Goal: Information Seeking & Learning: Find specific fact

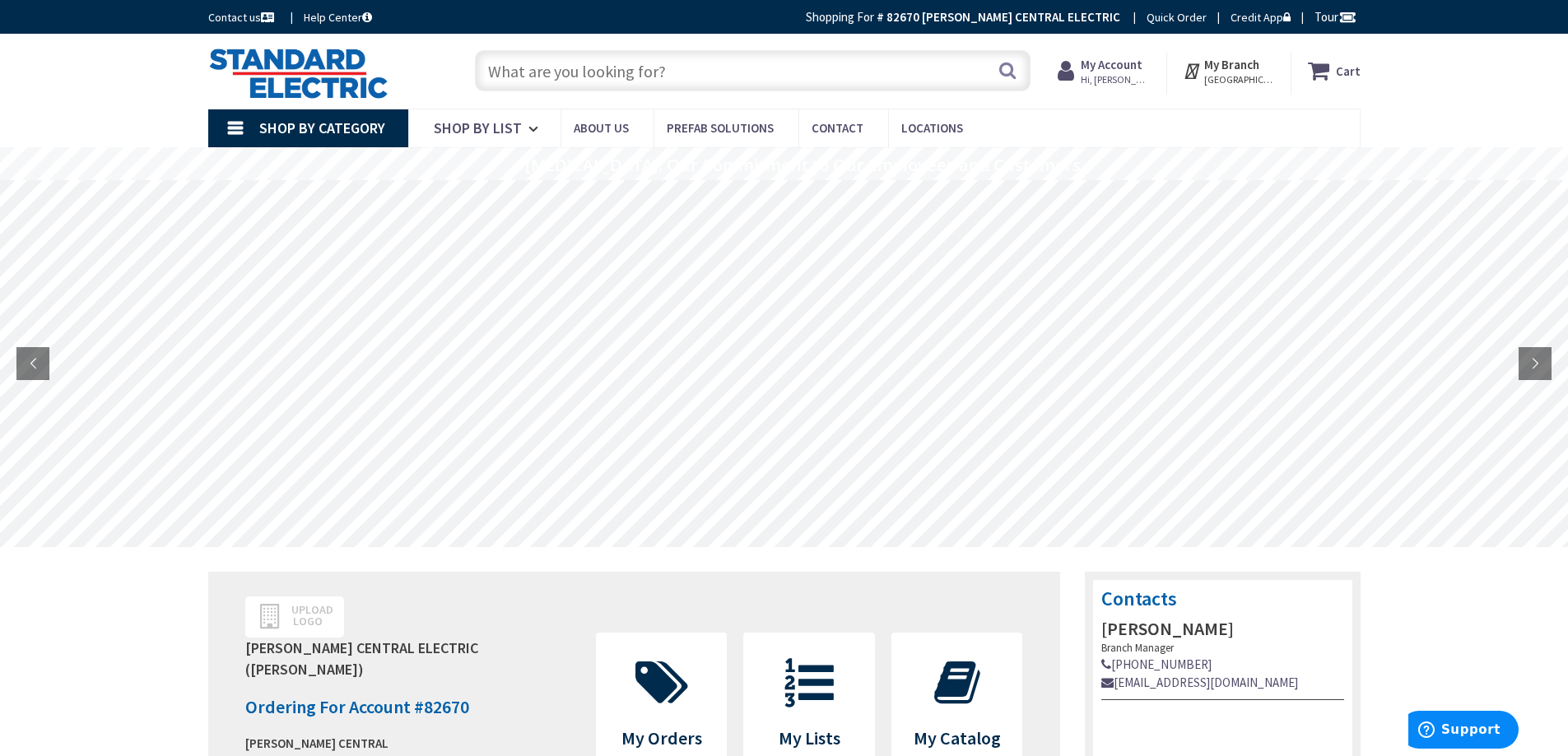
click at [527, 70] on input "text" at bounding box center [753, 71] width 555 height 41
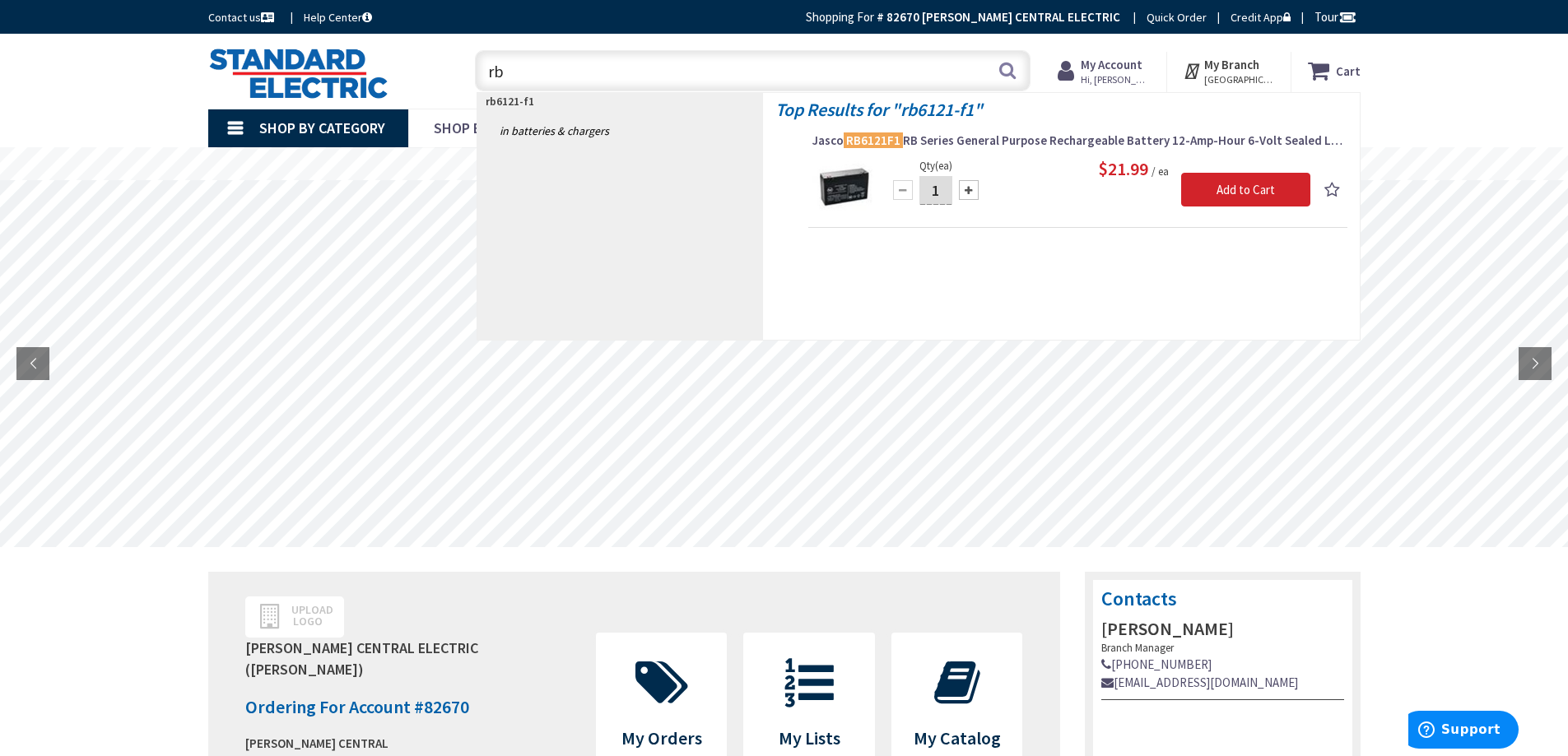
type input "r"
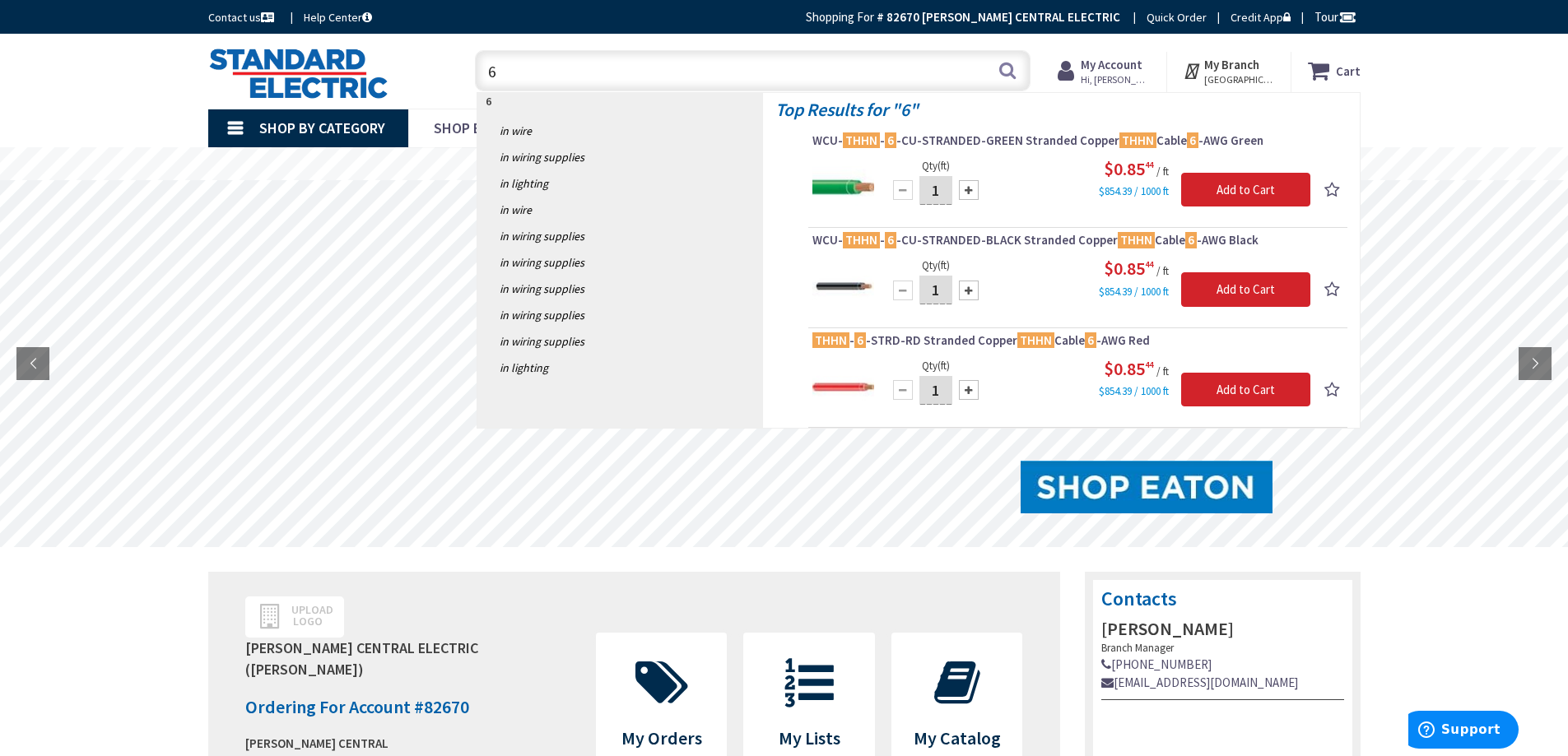
type input "6"
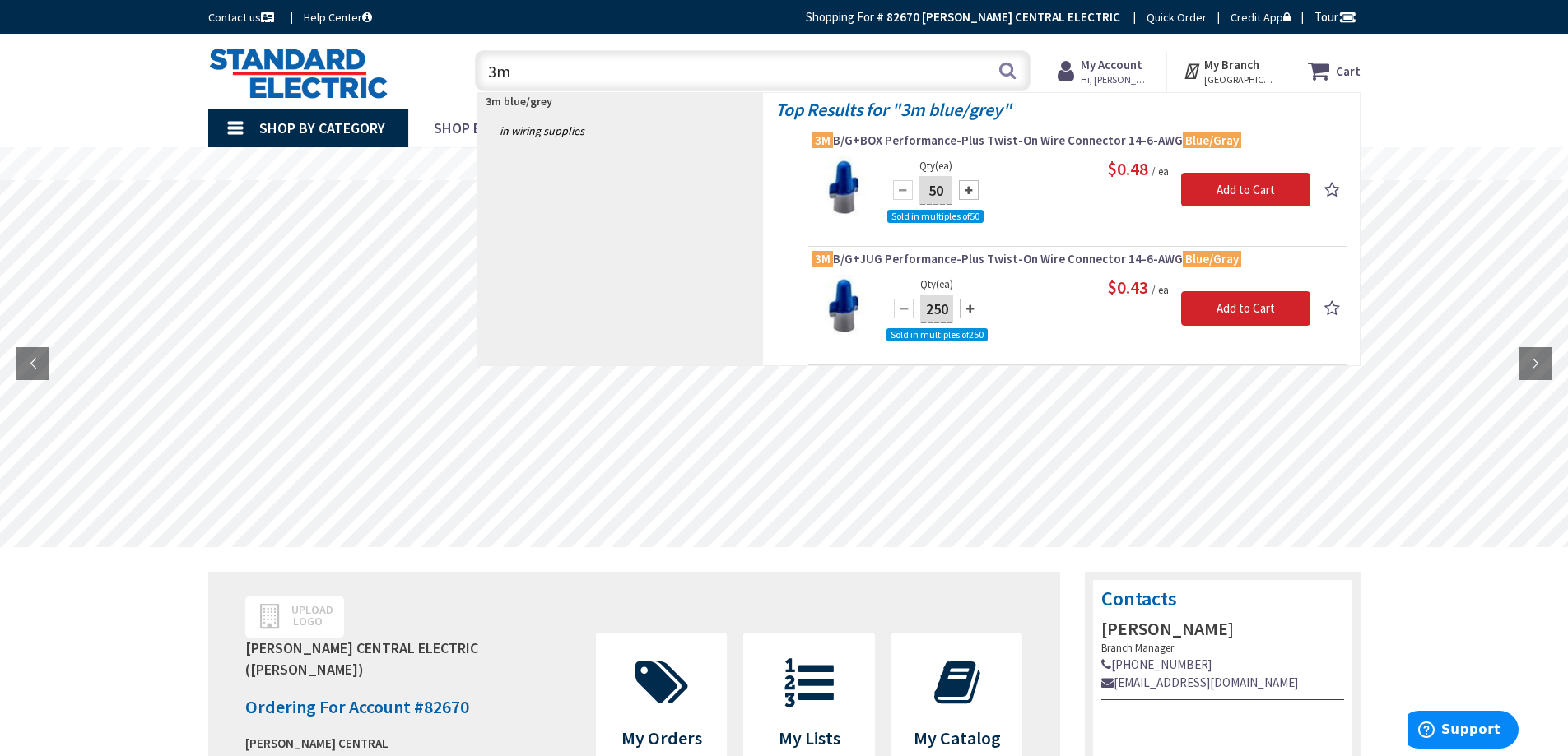
type input "3"
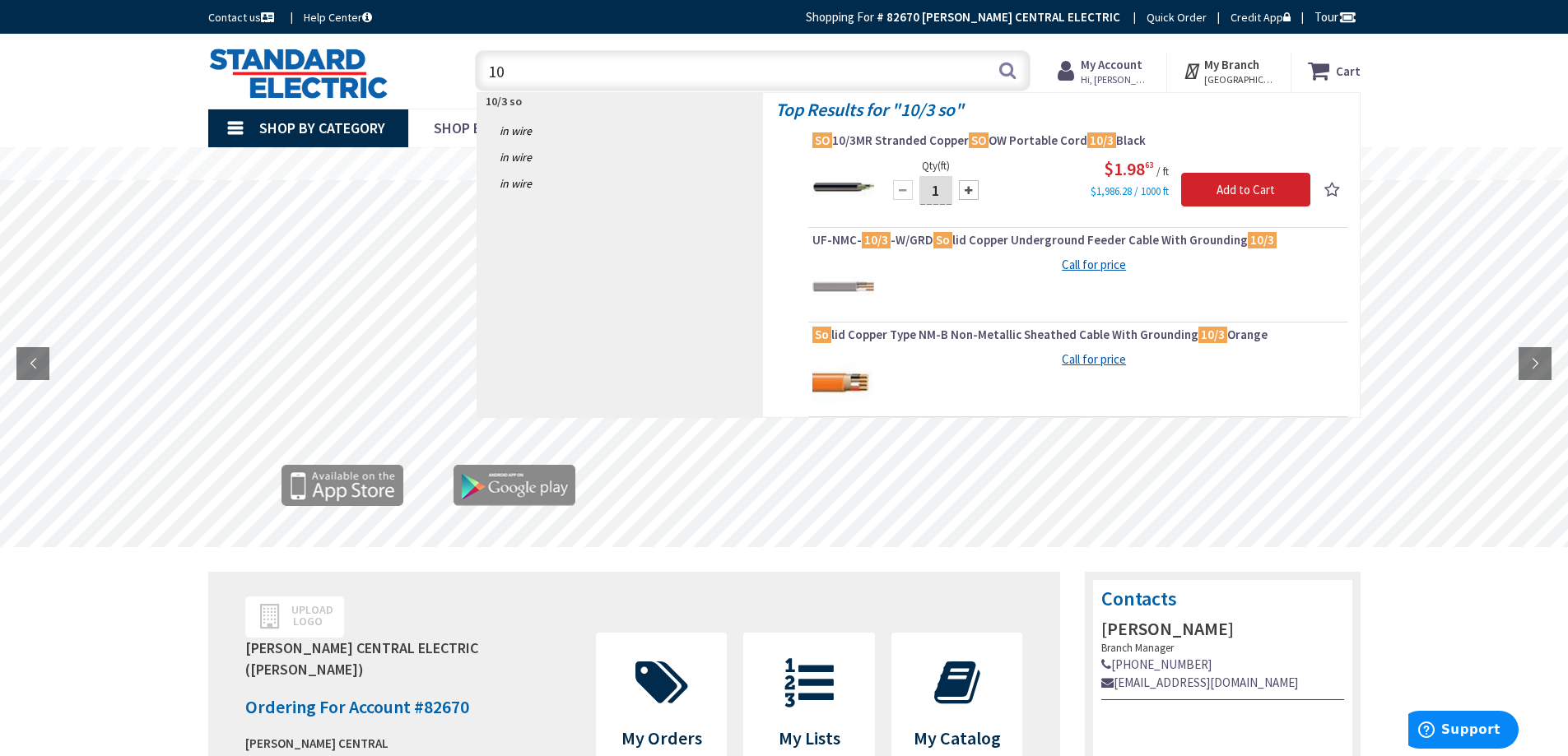
type input "1"
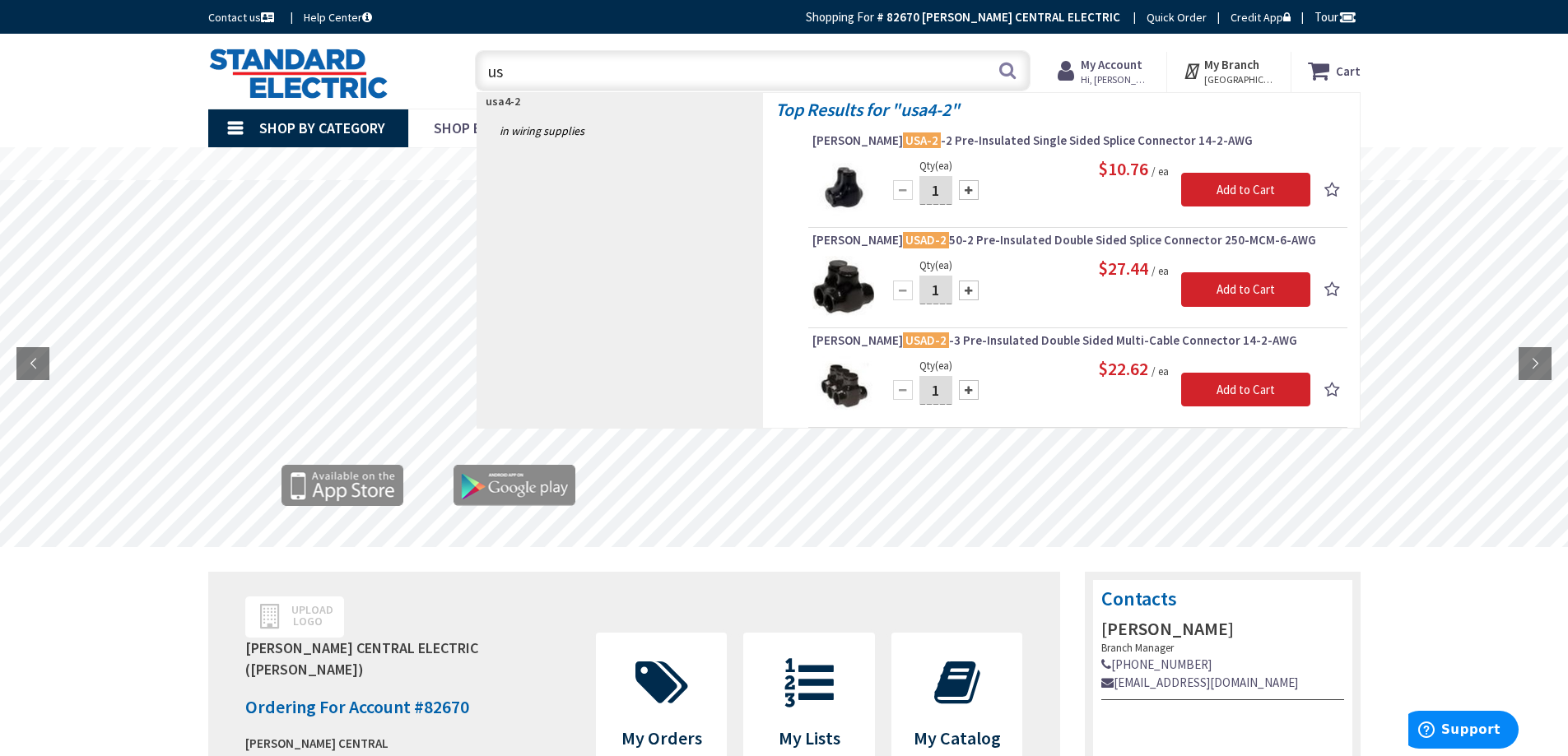
type input "u"
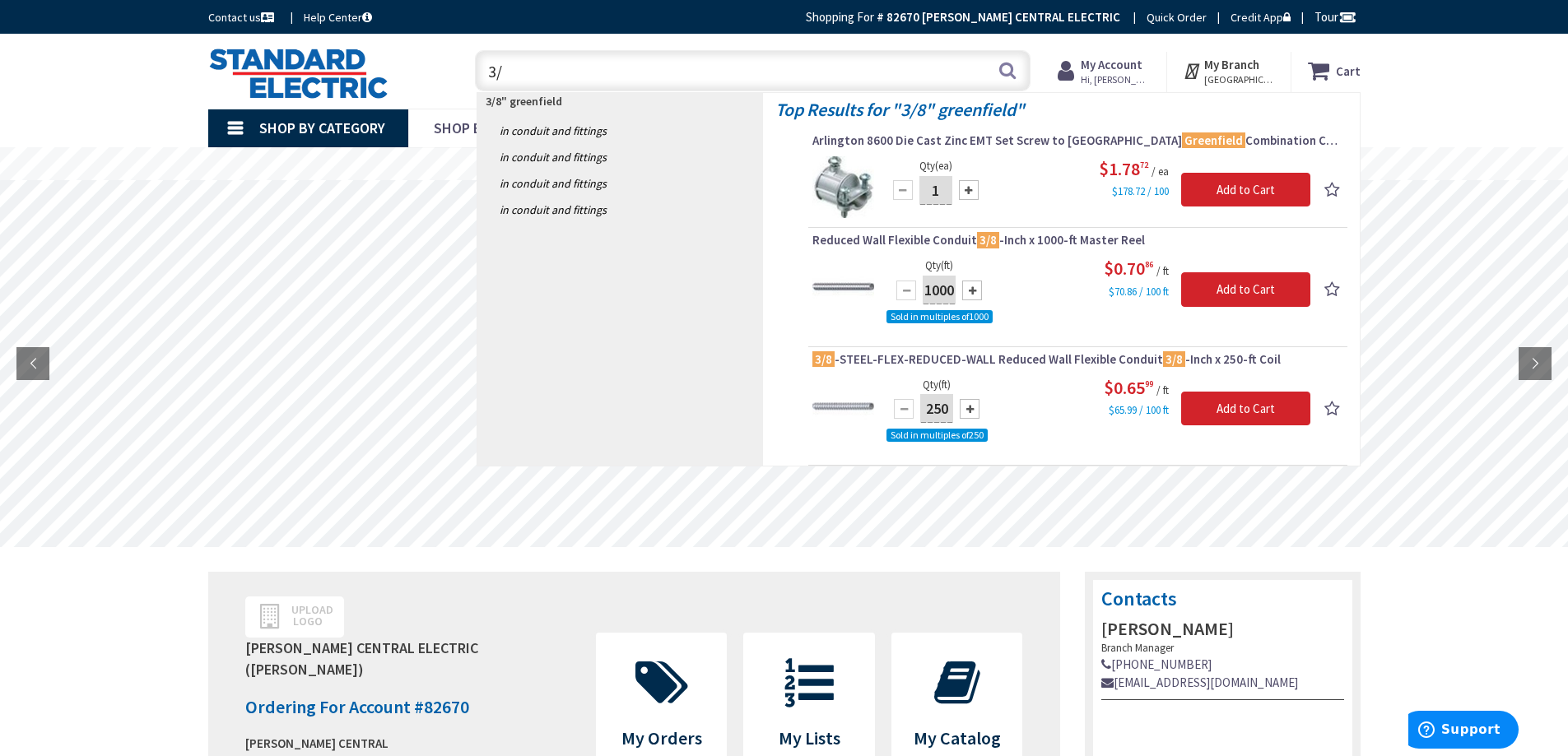
type input "3"
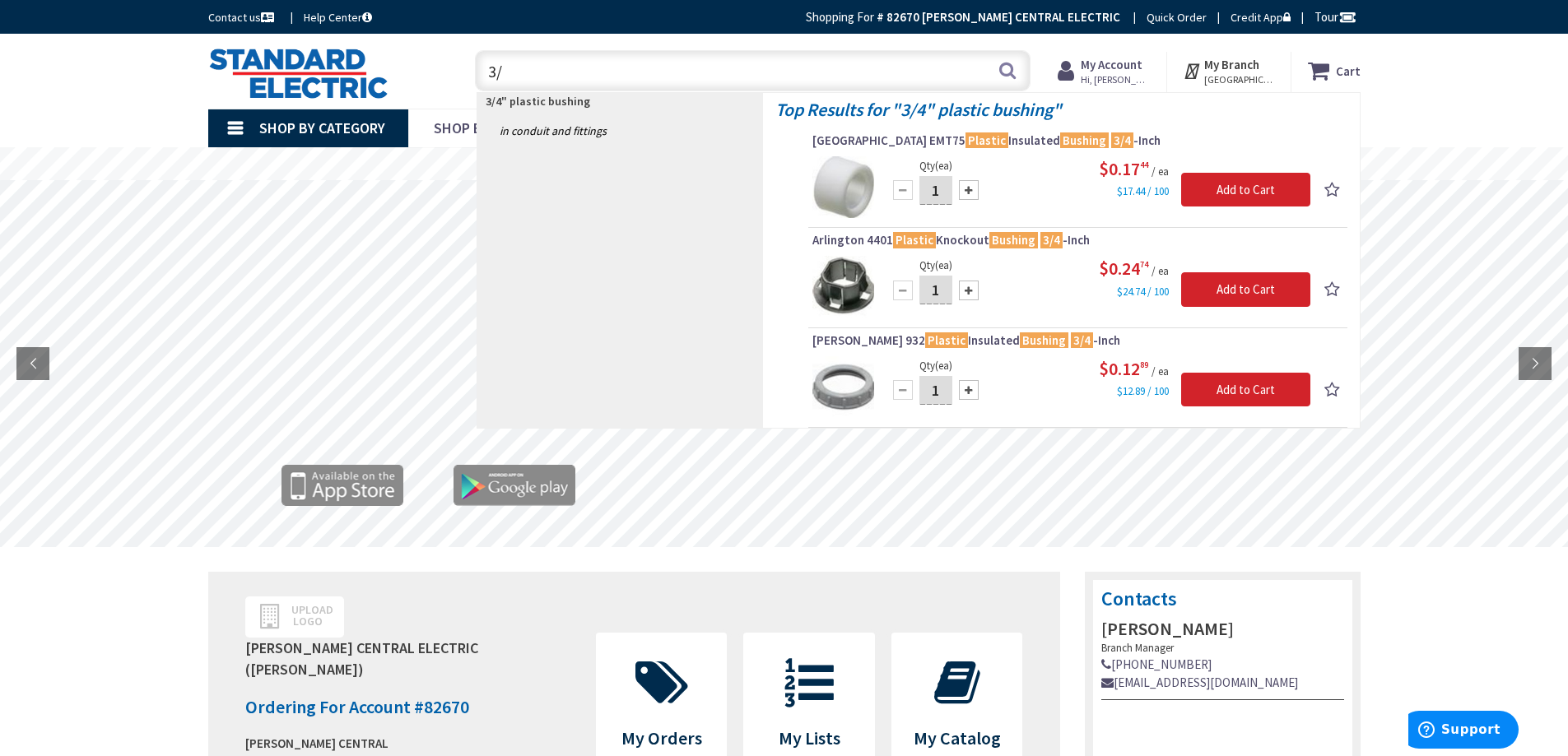
type input "3"
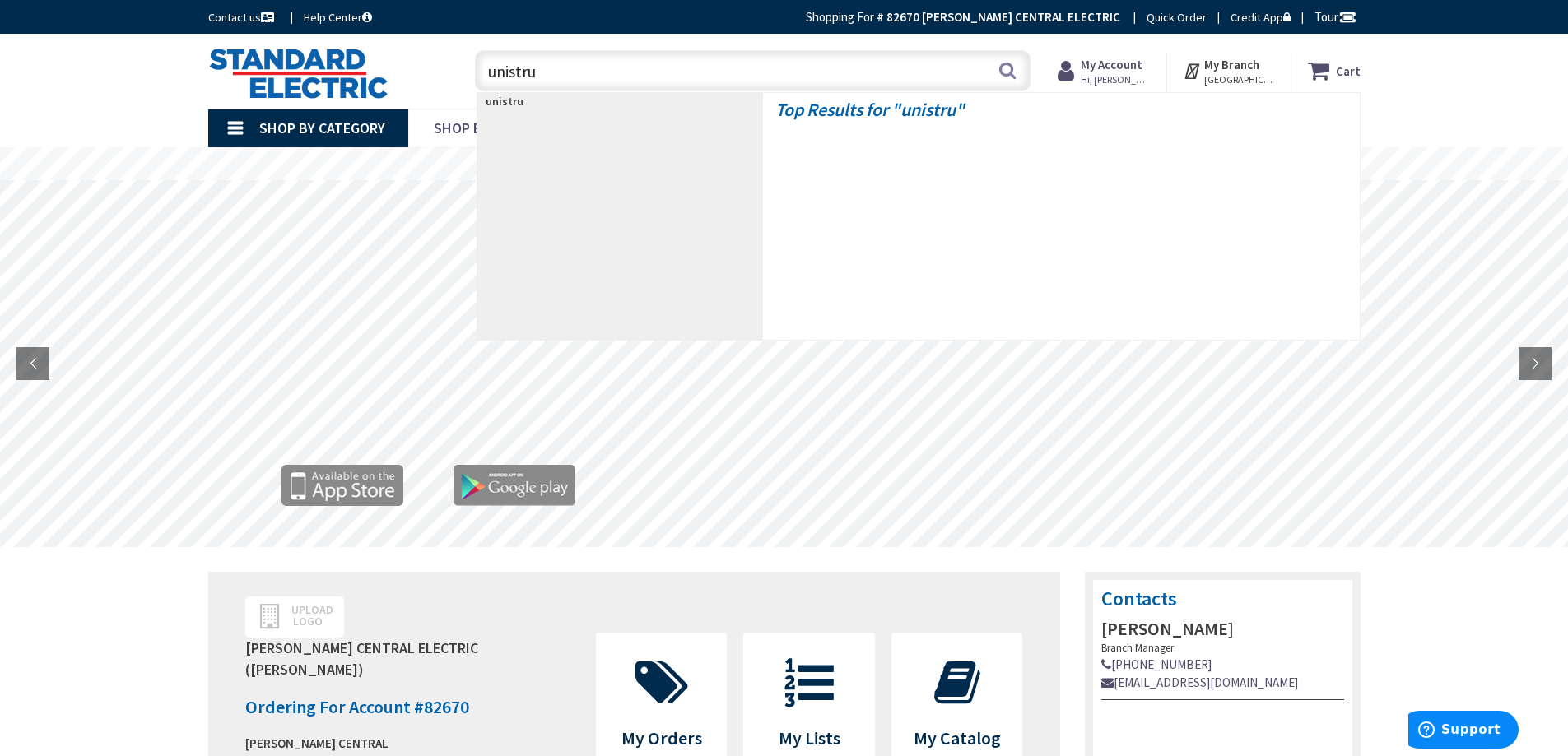
type input "unistrut"
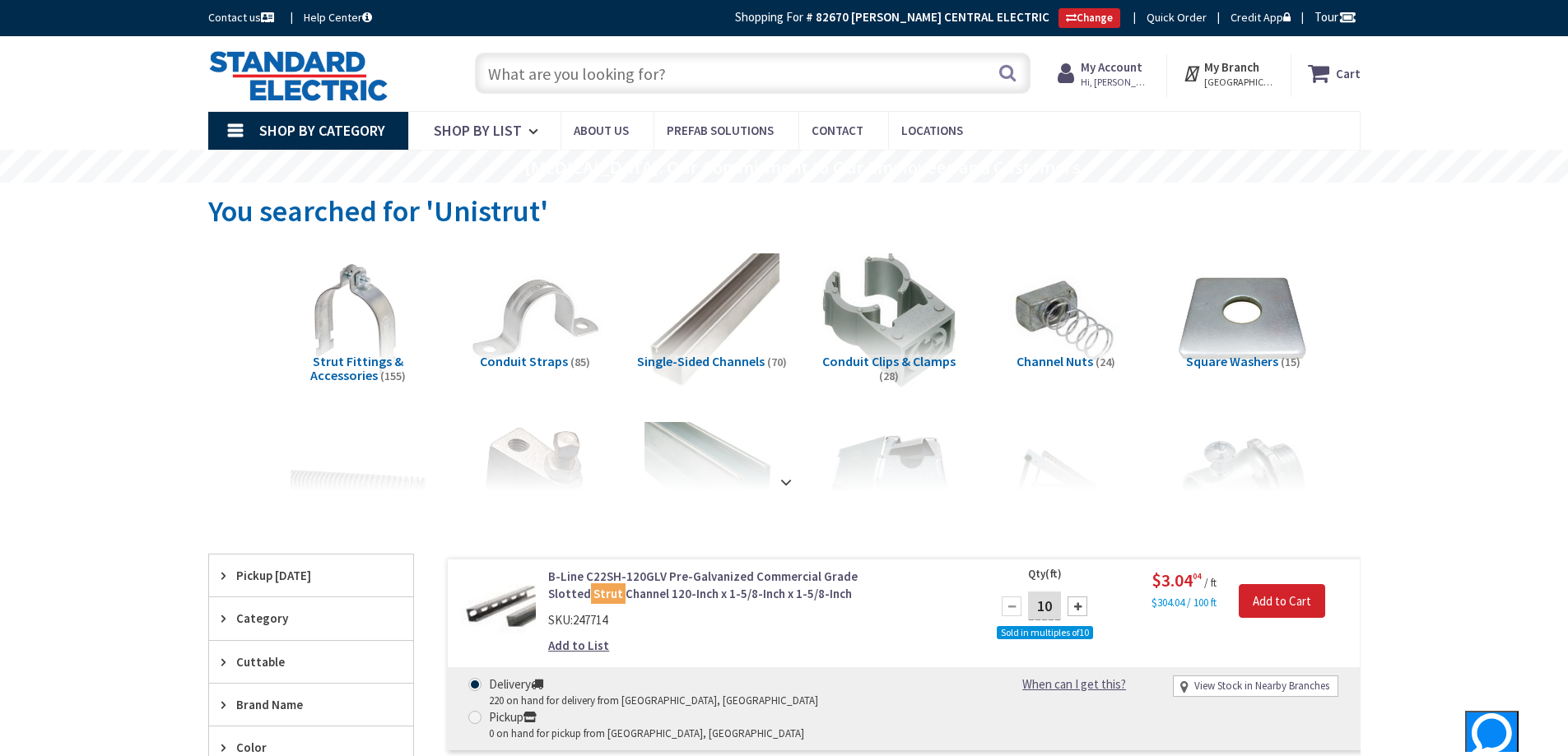
click at [490, 74] on input "text" at bounding box center [753, 73] width 555 height 41
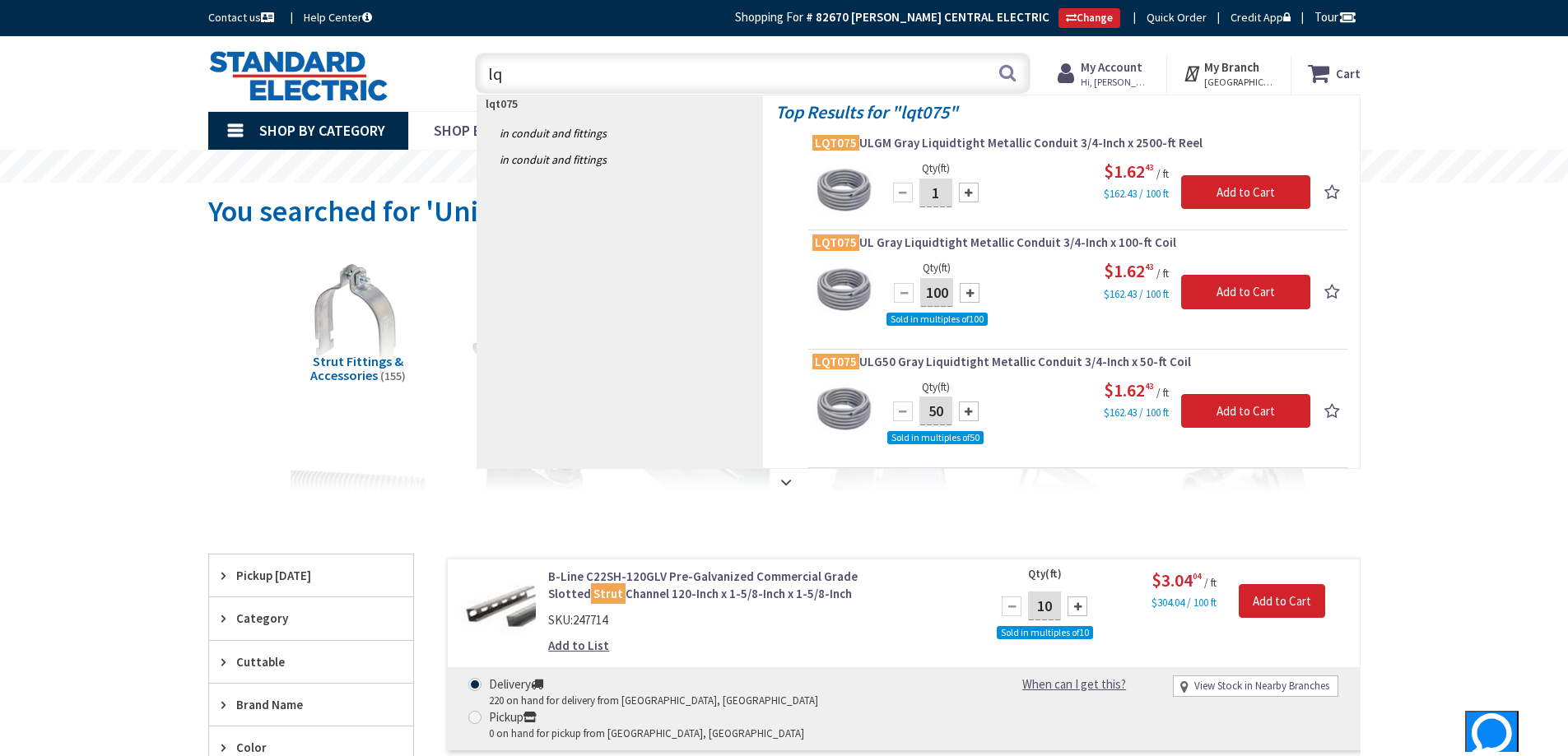
type input "l"
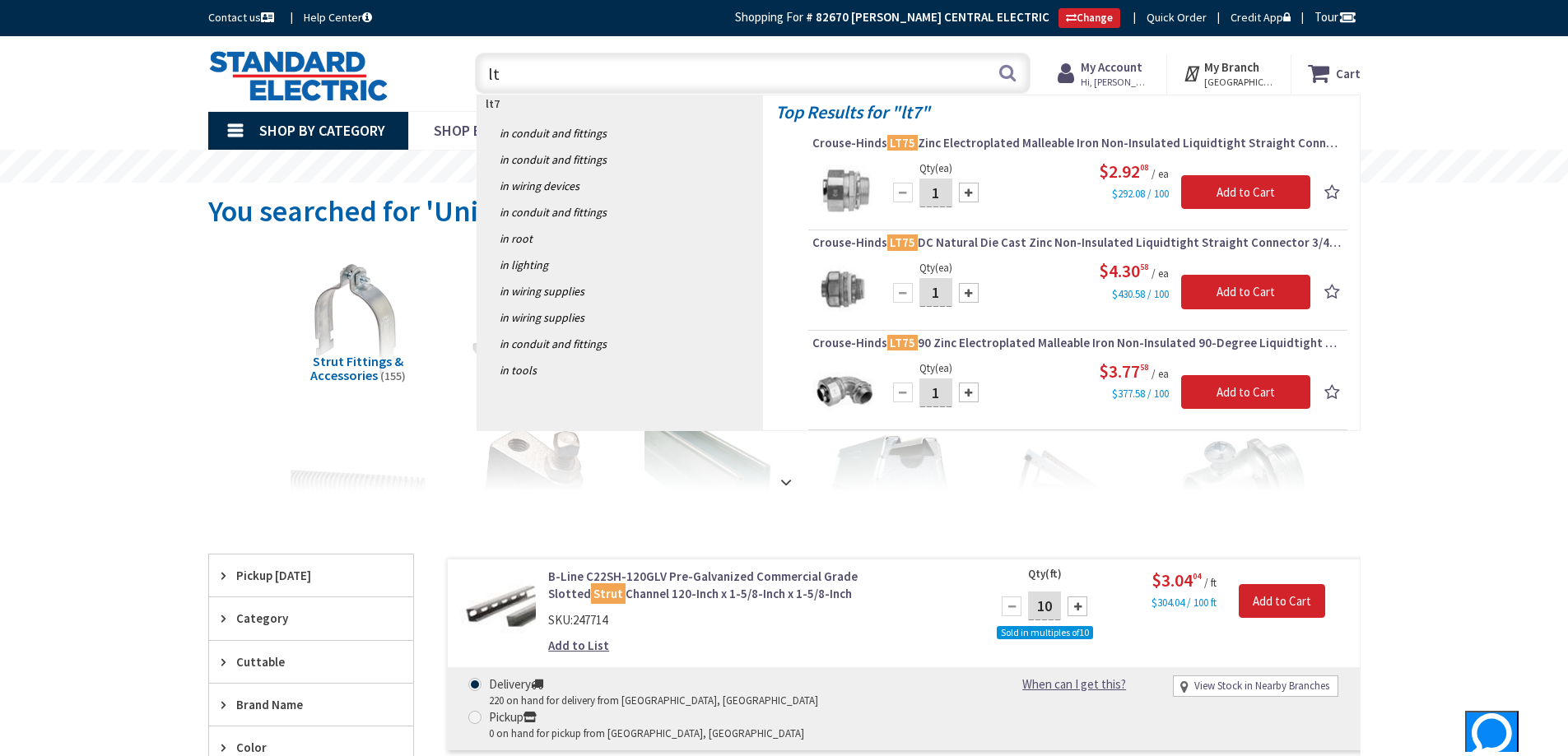
type input "l"
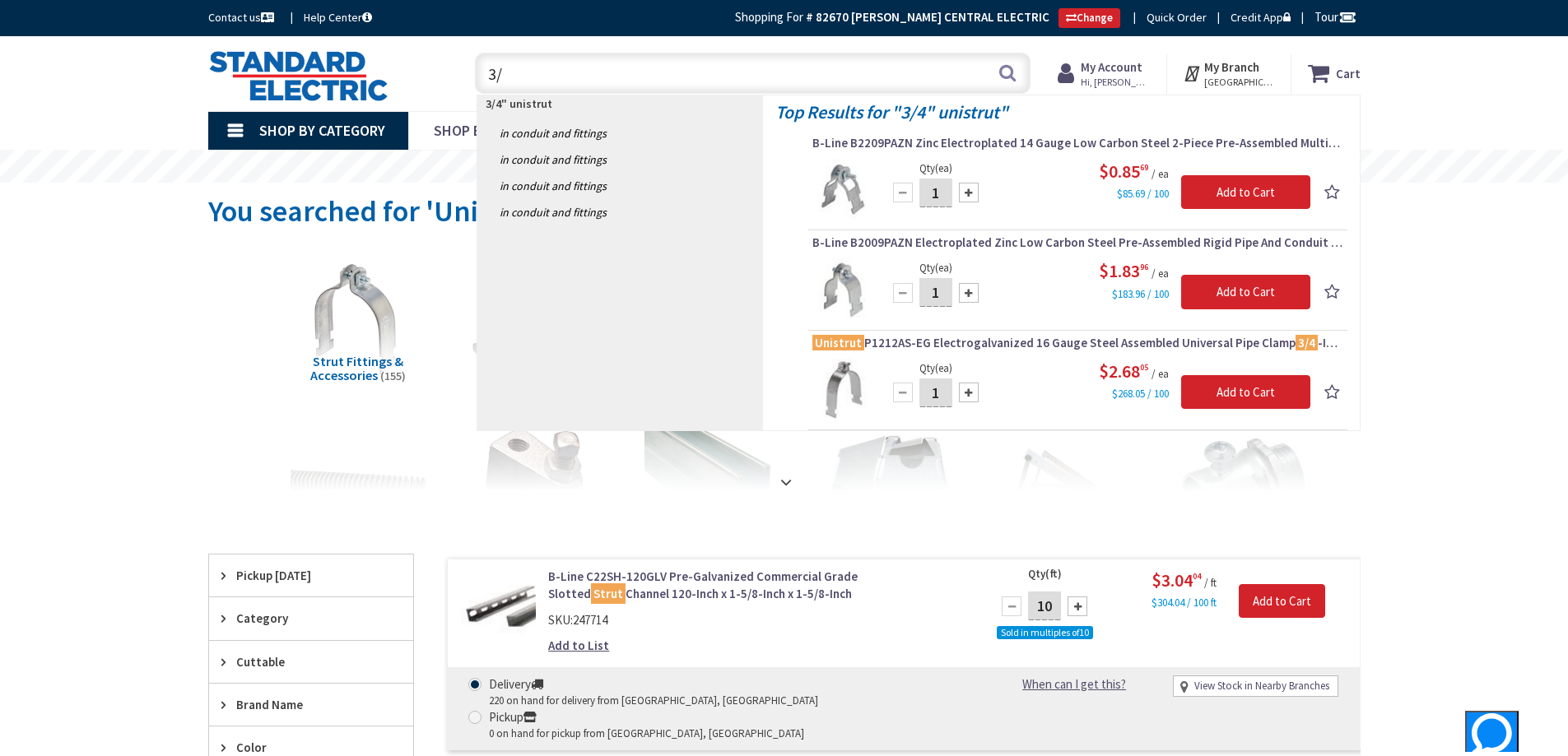
type input "3"
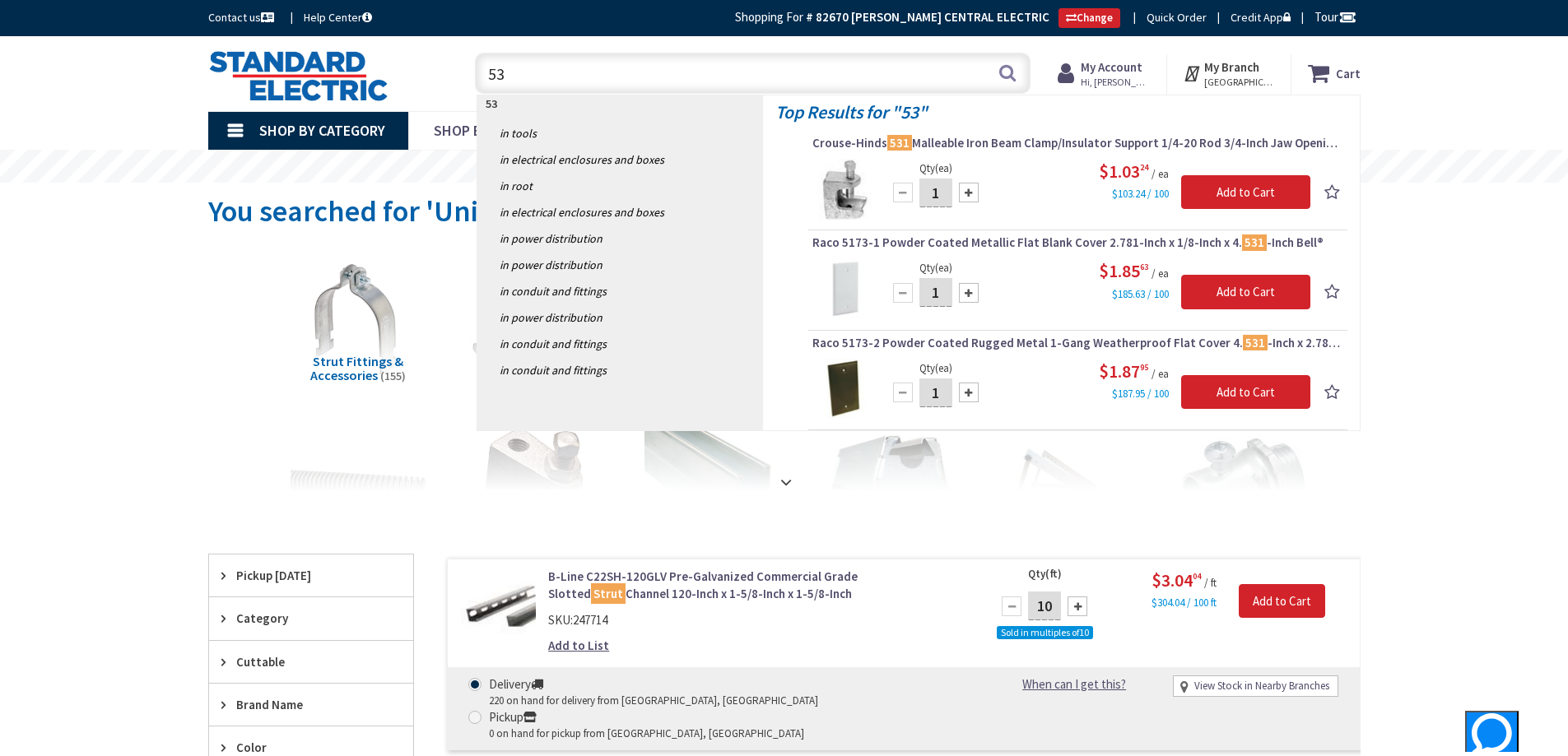
type input "5"
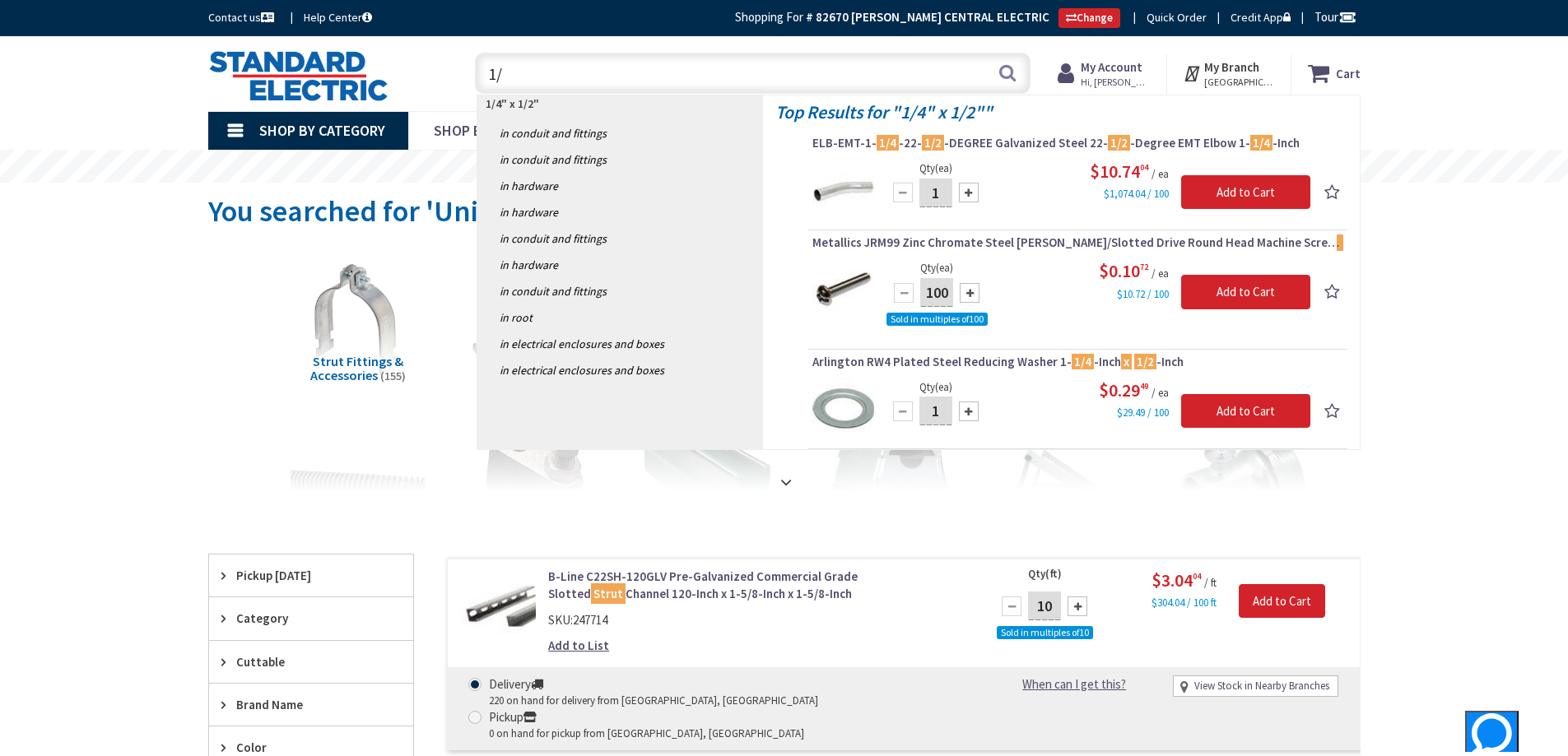
type input "1"
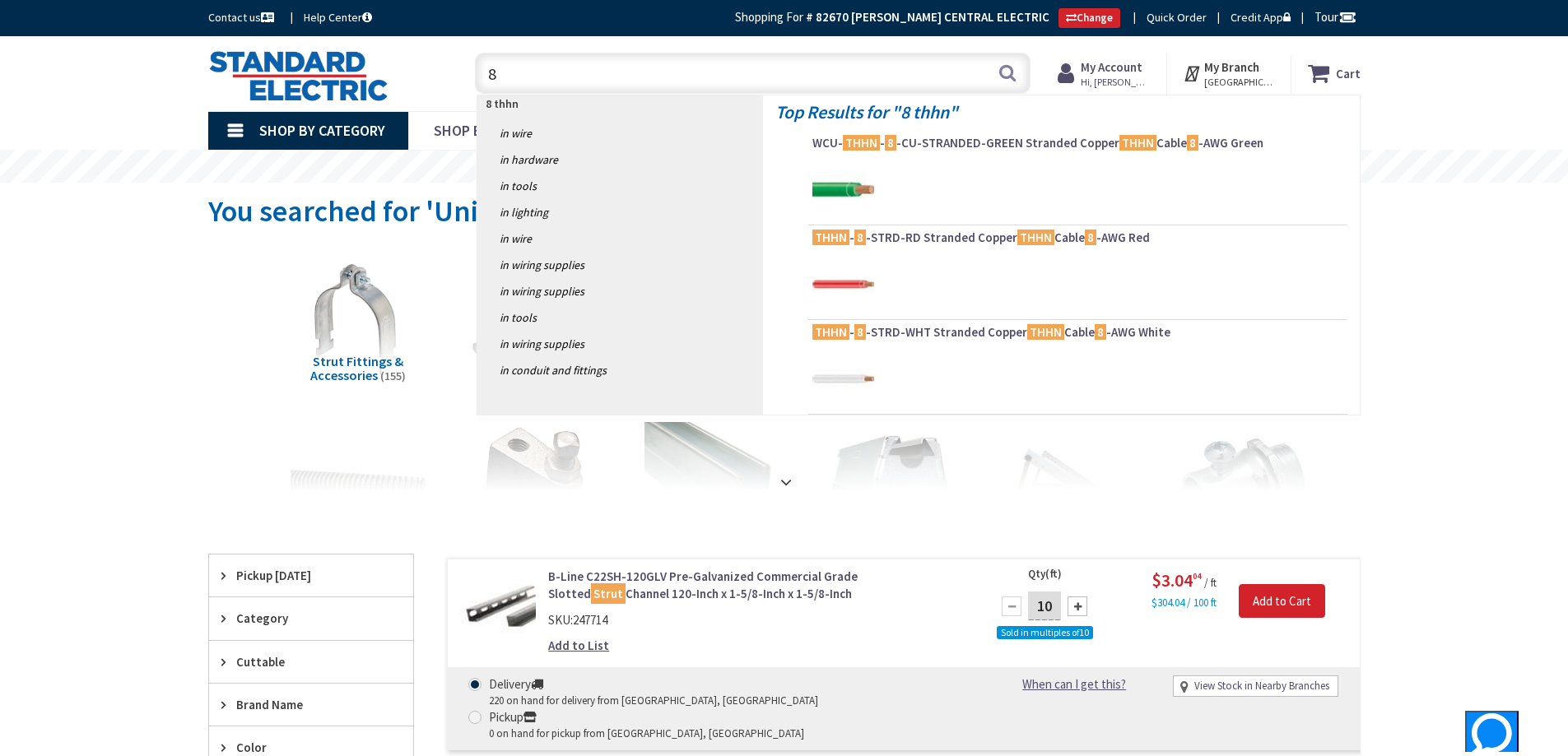
type input "8"
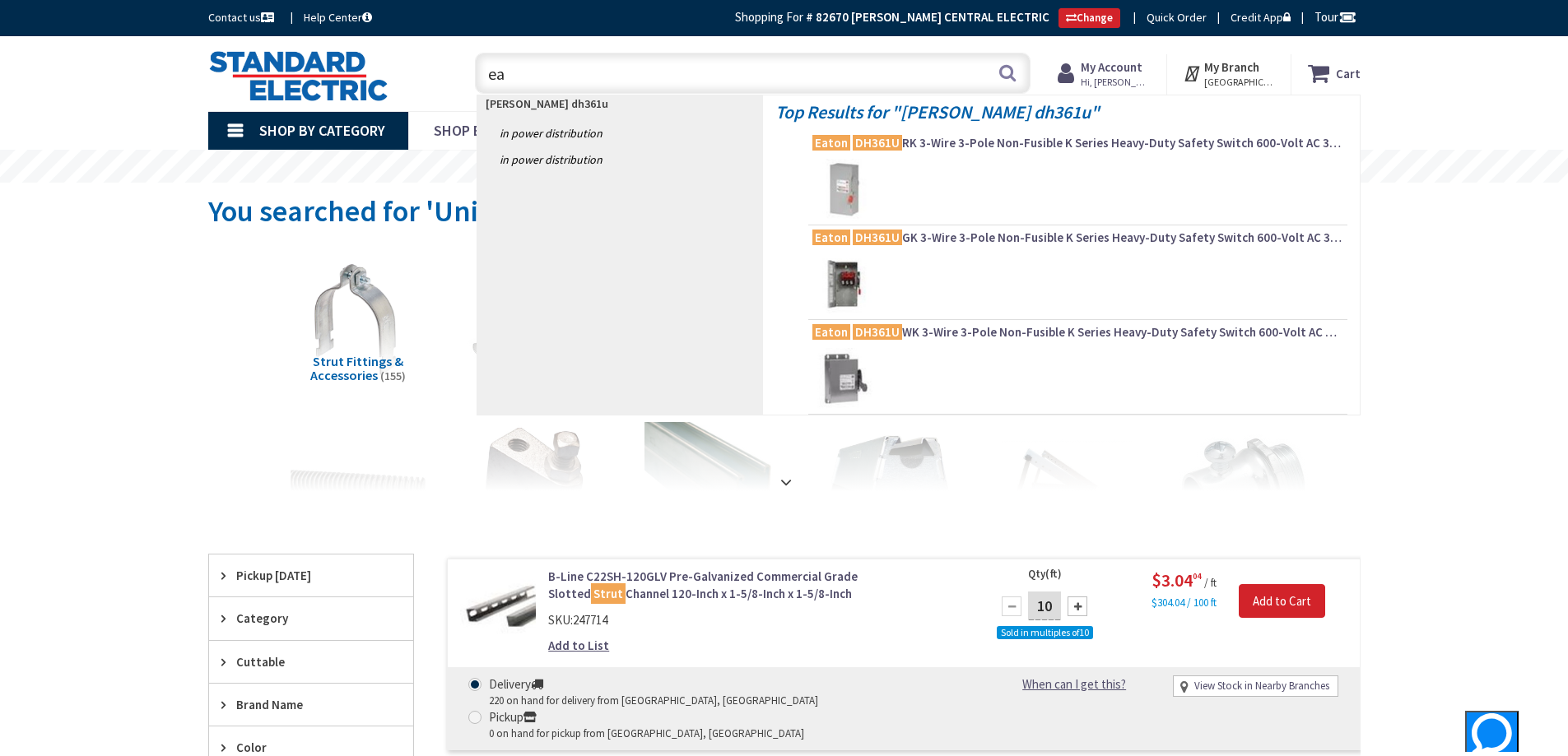
type input "e"
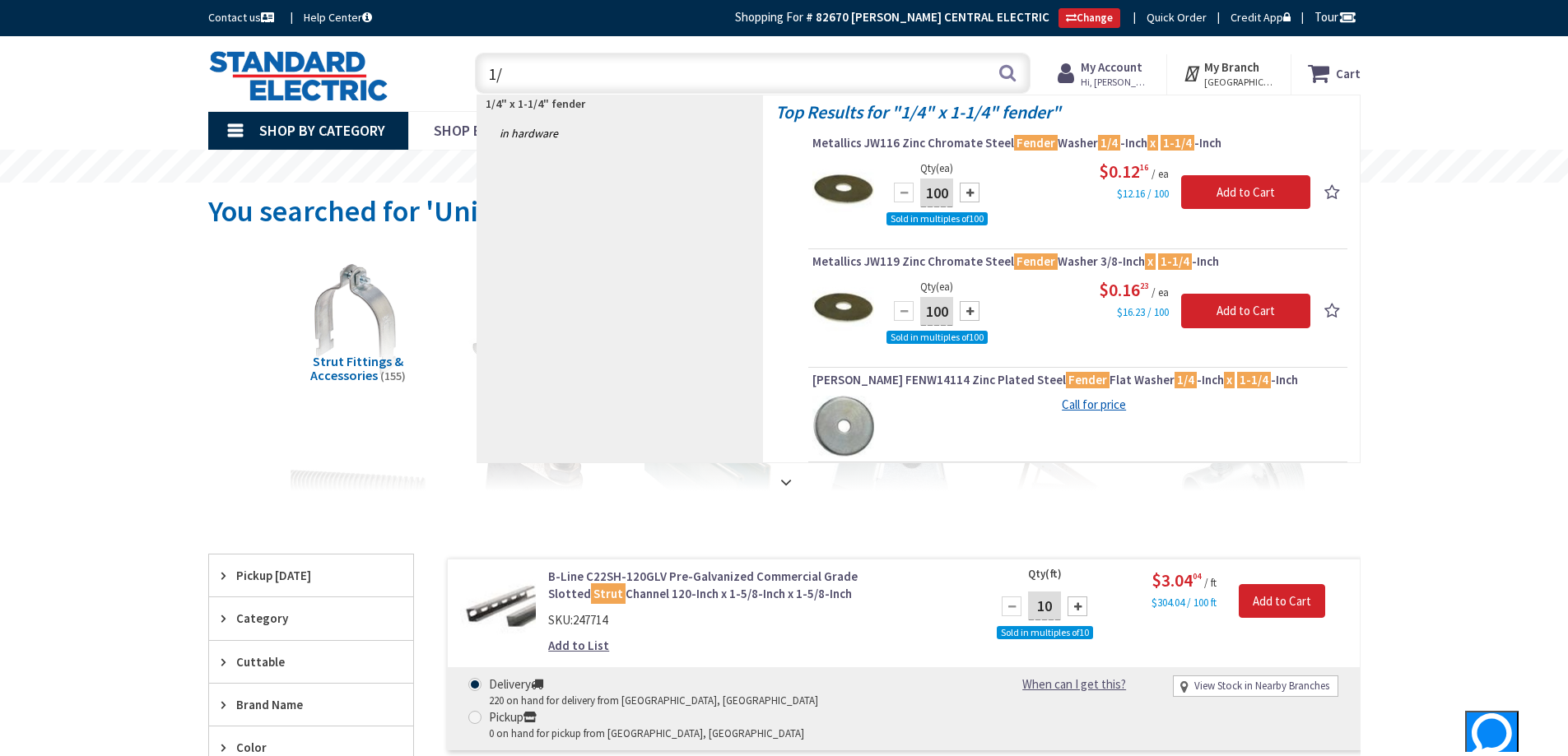
type input "1"
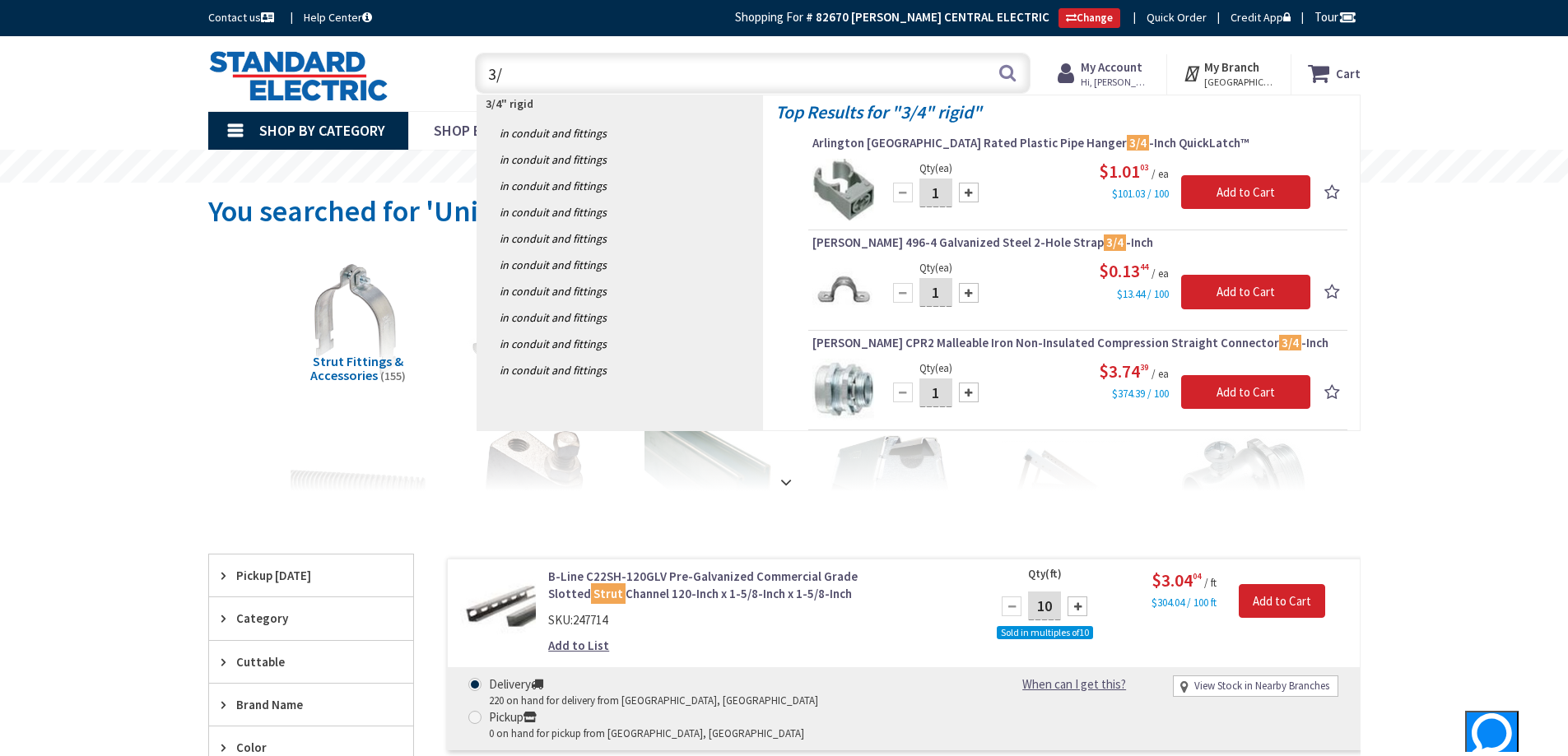
type input "3"
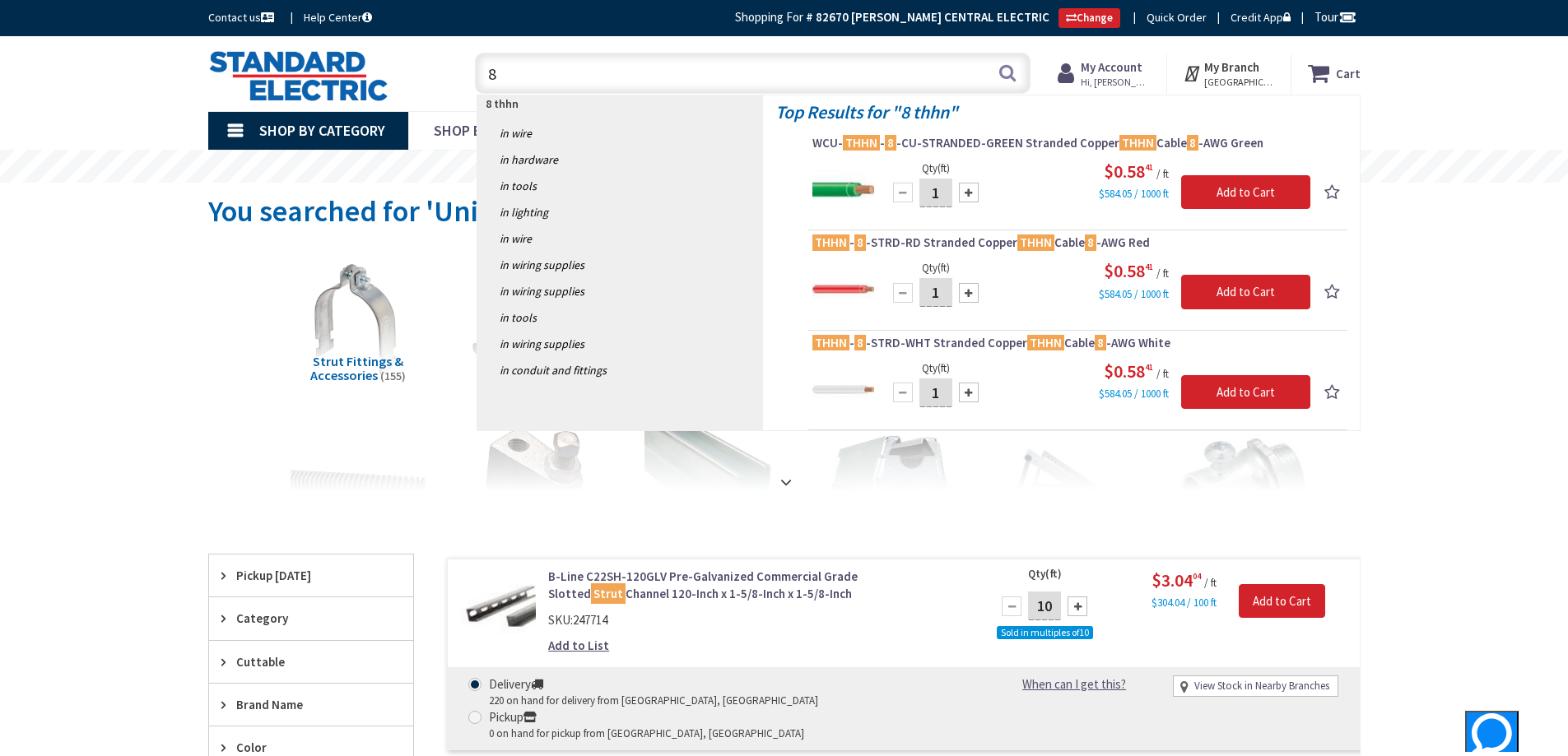
type input "8"
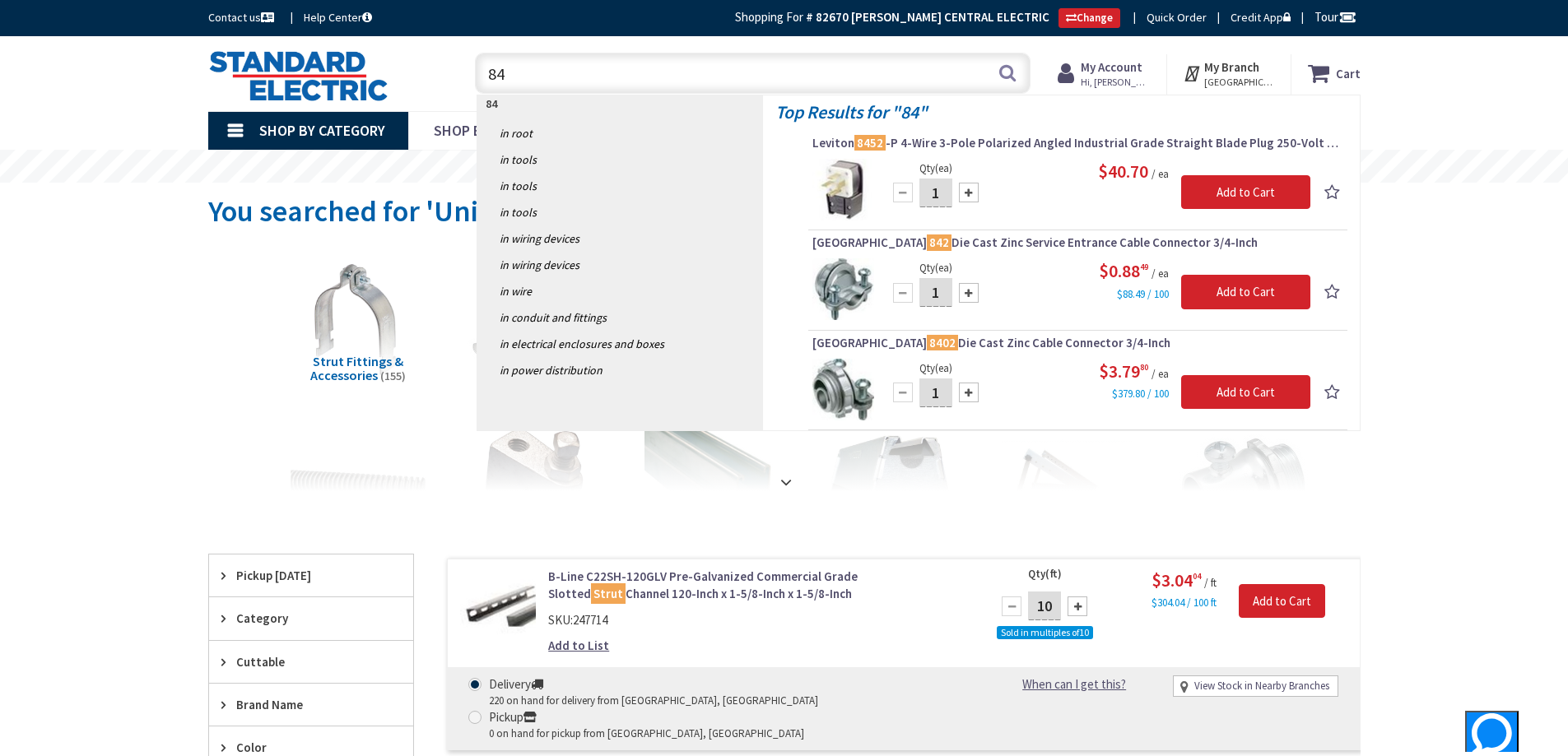
type input "8"
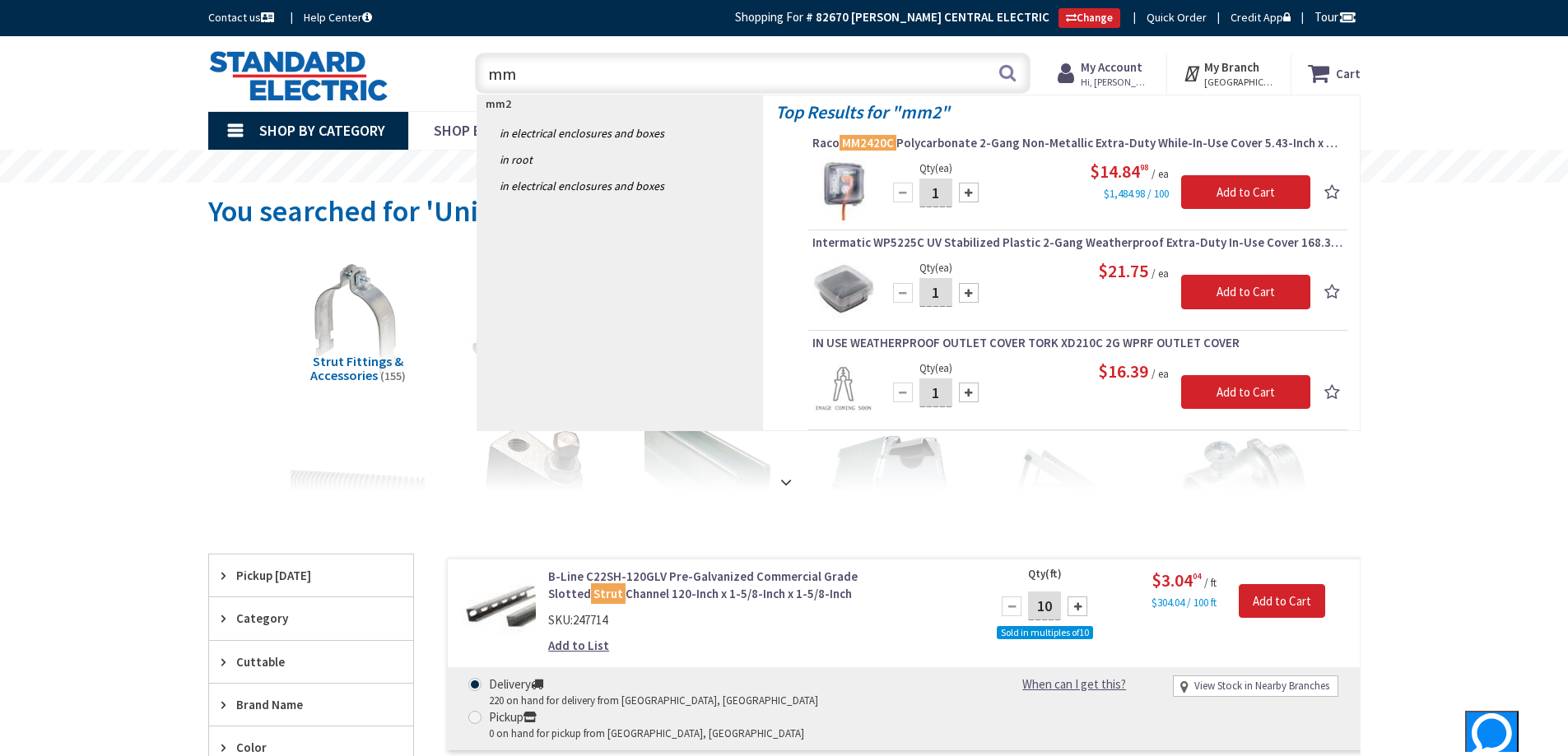
type input "m"
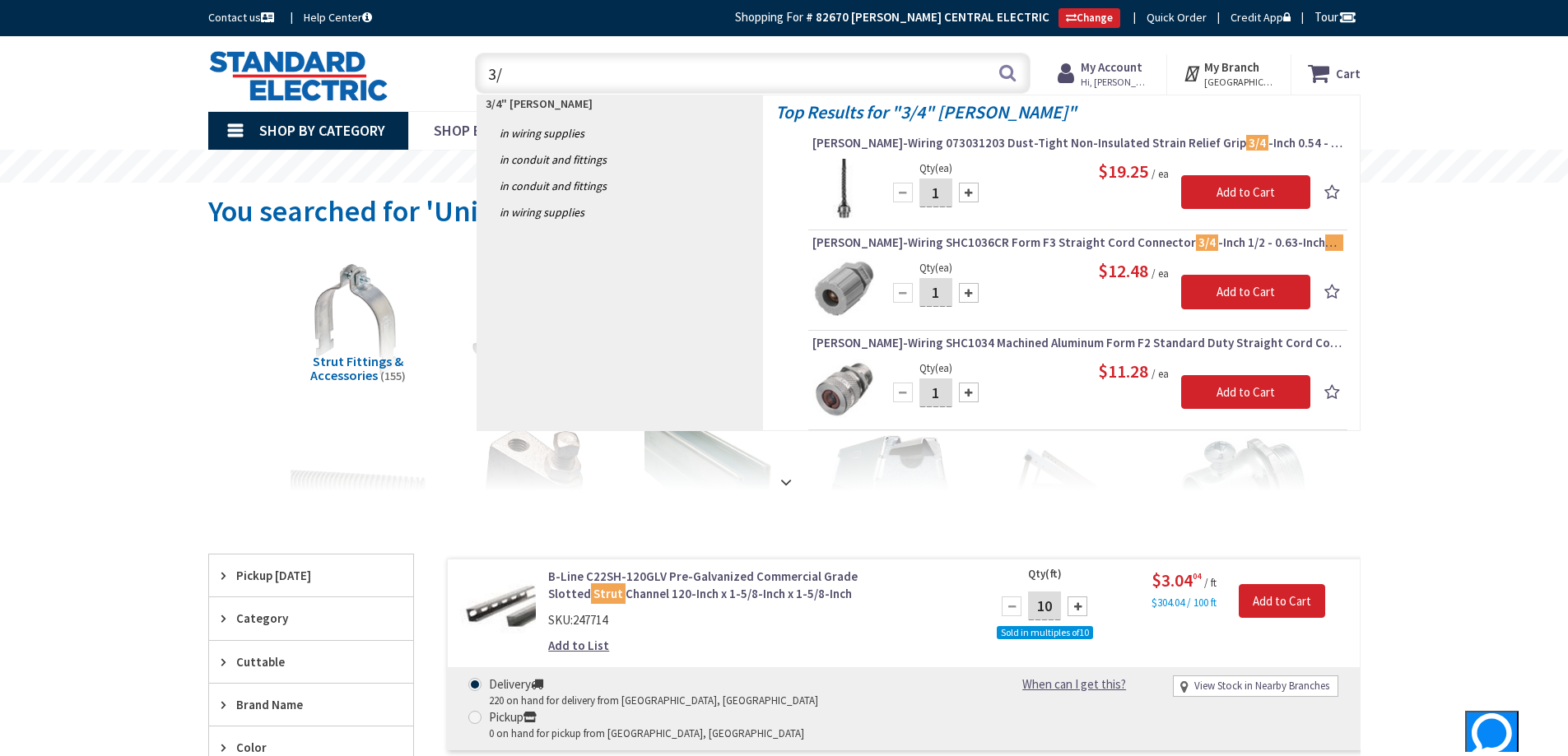
type input "3"
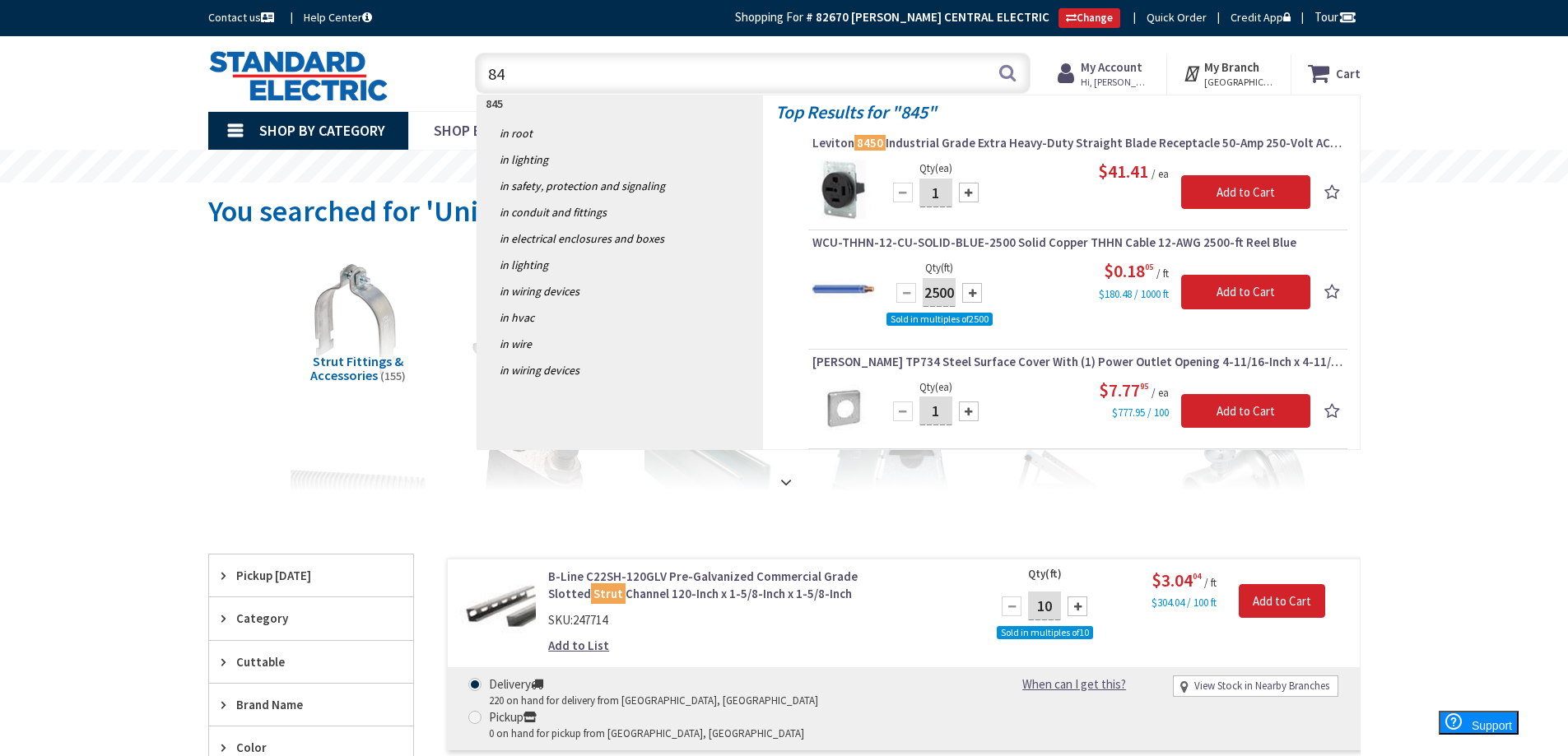
type input "8"
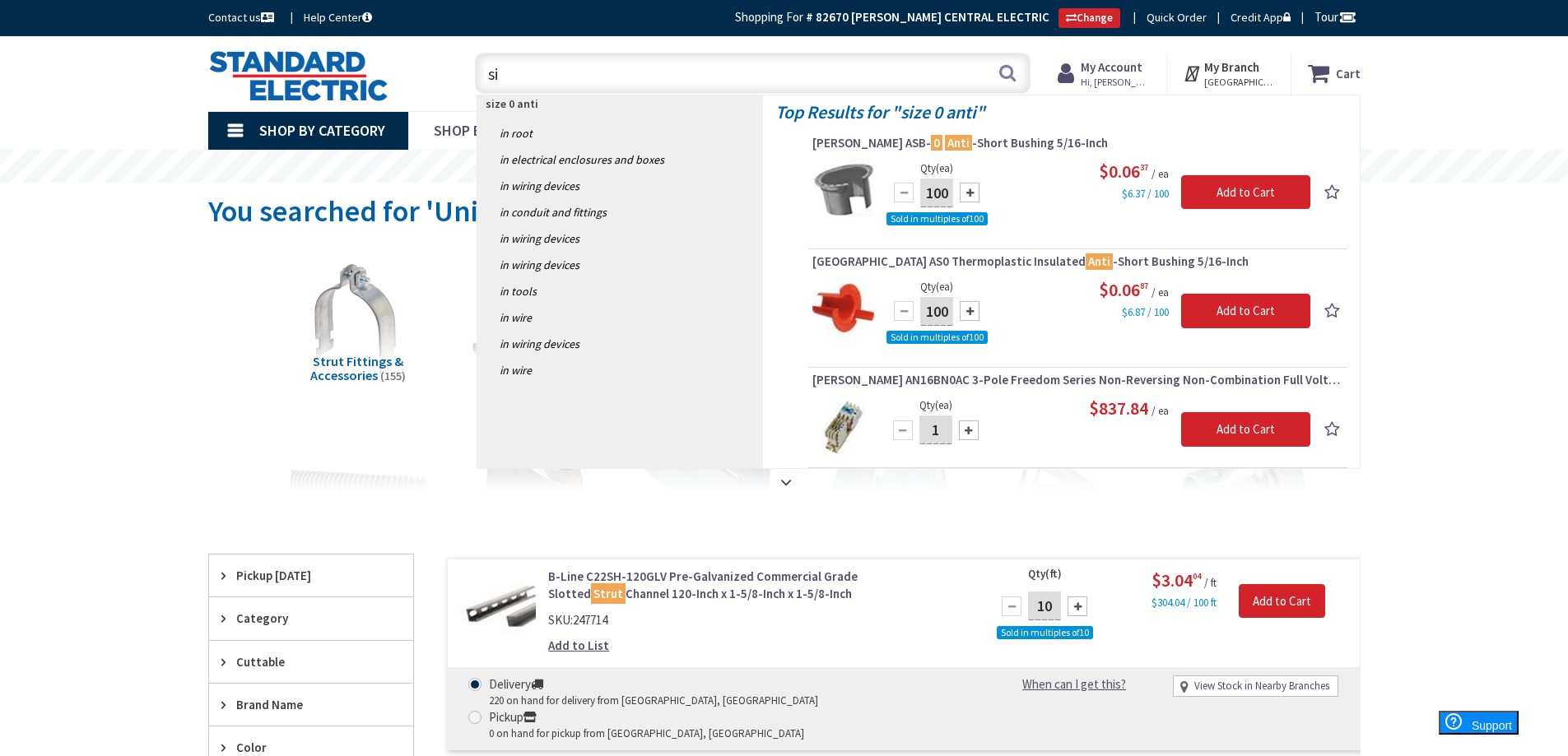
type input "s"
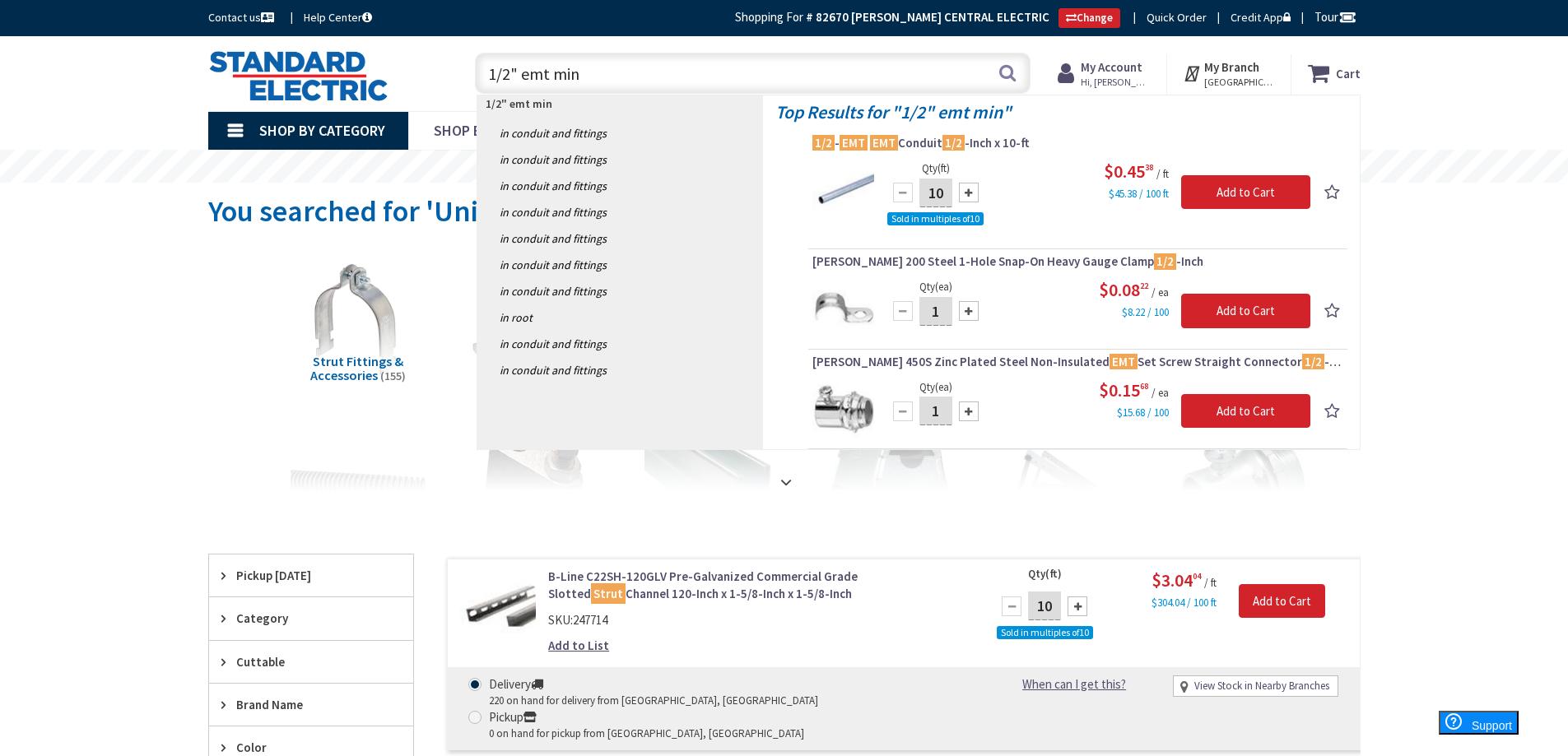
type input "1/2" emt mini"
